Goal: Entertainment & Leisure: Consume media (video, audio)

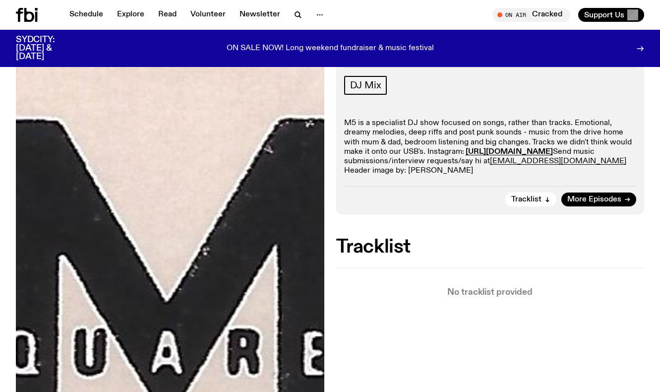
scroll to position [296, 0]
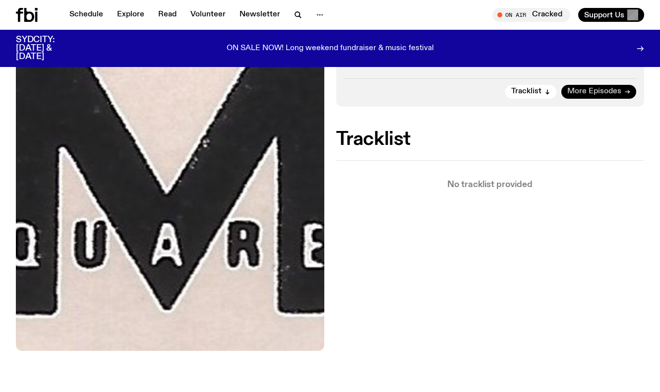
click at [599, 93] on span "More Episodes" at bounding box center [594, 91] width 54 height 7
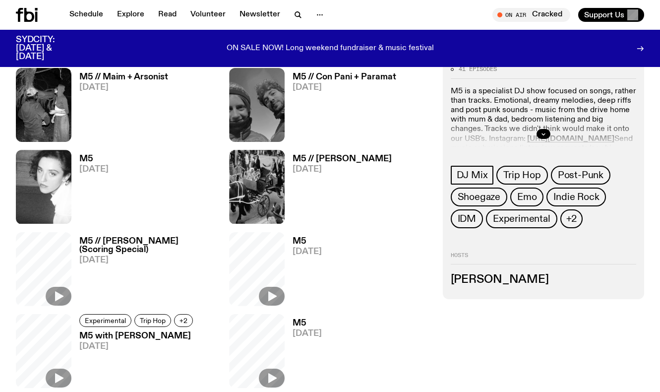
scroll to position [362, 0]
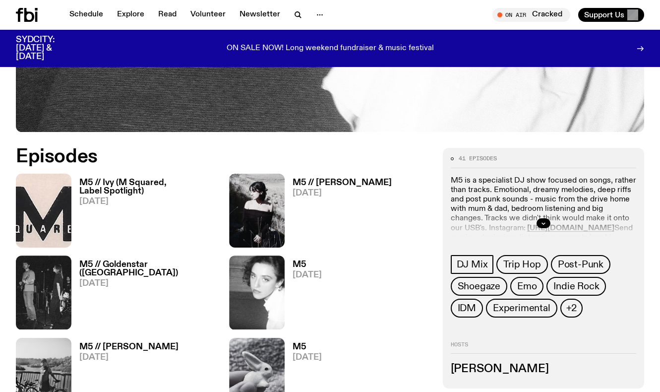
click at [321, 179] on h3 "M5 // [PERSON_NAME]" at bounding box center [341, 182] width 99 height 8
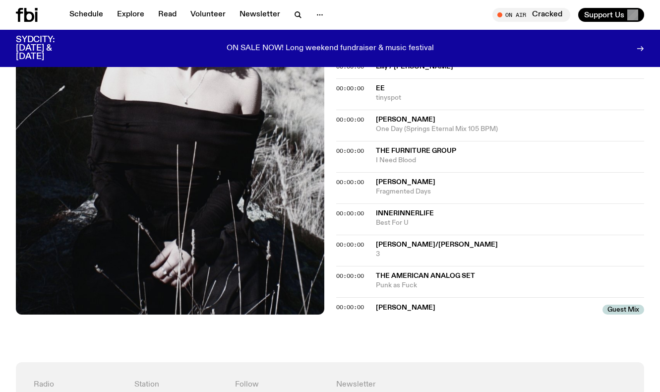
scroll to position [348, 0]
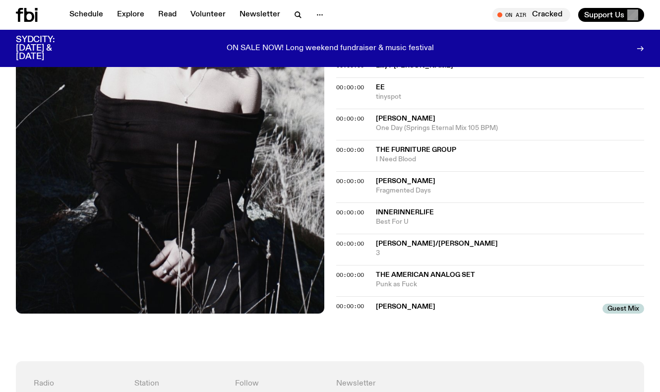
click at [440, 332] on div "Aired on [DATE] 11:00pm DJ Mix M5 is a specialist DJ show focused on songs, rat…" at bounding box center [330, 102] width 660 height 518
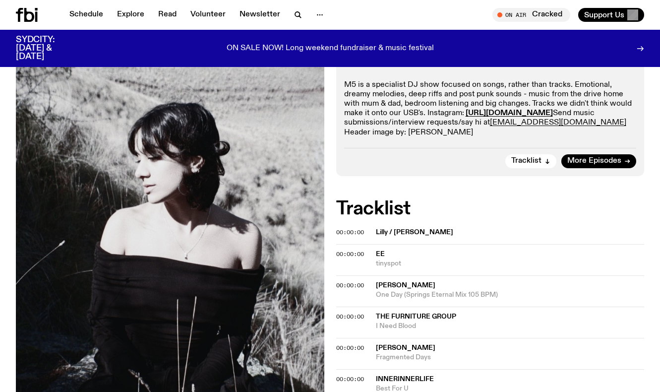
scroll to position [172, 0]
